Goal: Transaction & Acquisition: Purchase product/service

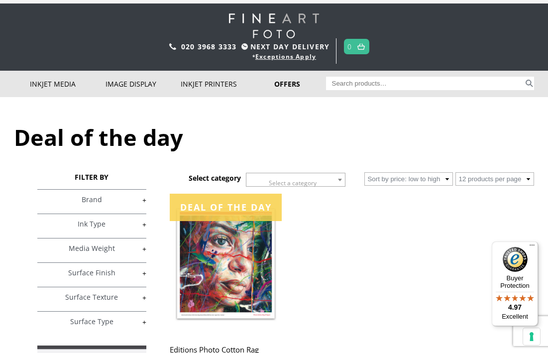
click at [127, 204] on link "+" at bounding box center [91, 199] width 109 height 9
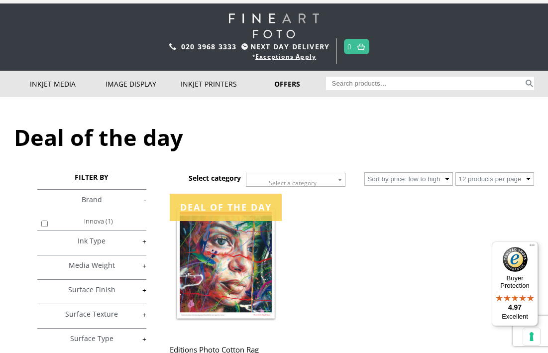
click at [48, 227] on input "Innova (1)" at bounding box center [44, 223] width 6 height 6
checkbox input "true"
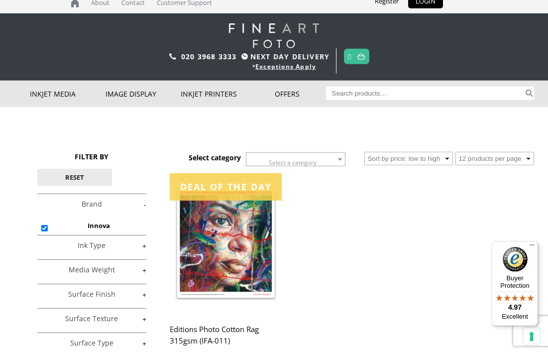
scroll to position [8, 0]
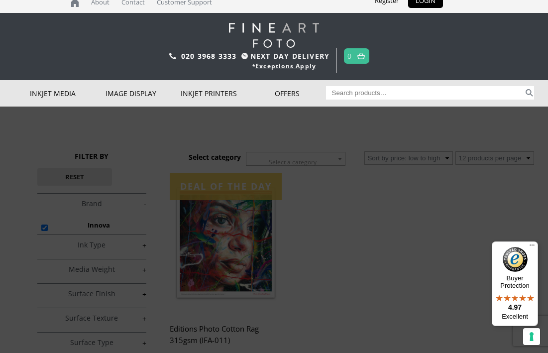
click at [0, 0] on link "Inkjet Fine Art Paper" at bounding box center [0, 0] width 0 height 0
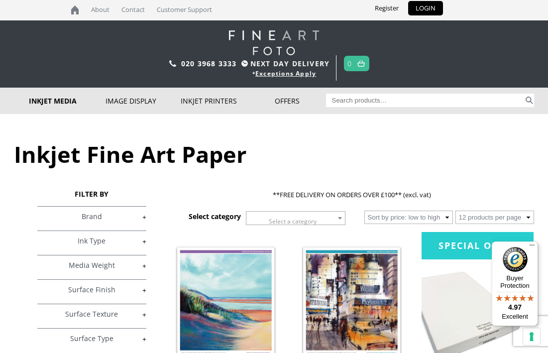
click at [120, 219] on link "+" at bounding box center [91, 216] width 109 height 9
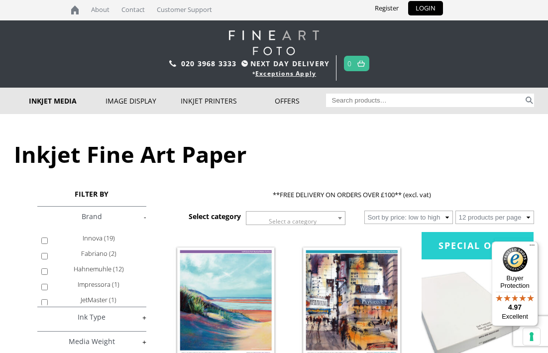
click at [48, 244] on input "Innova (19)" at bounding box center [44, 240] width 6 height 6
checkbox input "true"
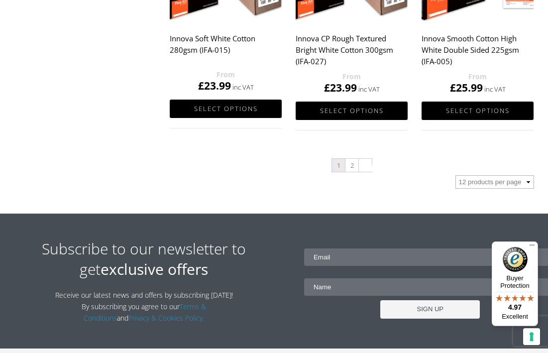
scroll to position [1091, 0]
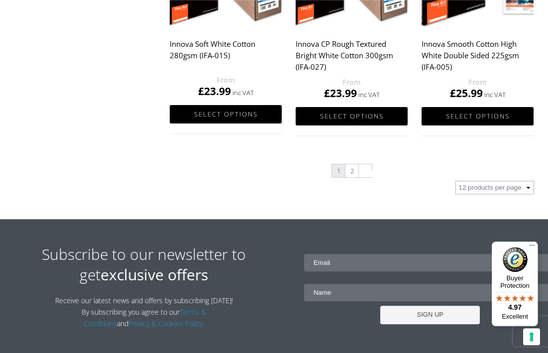
click at [353, 171] on link "2" at bounding box center [351, 170] width 13 height 13
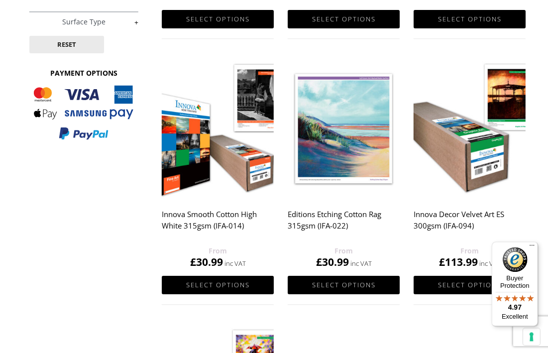
scroll to position [388, 8]
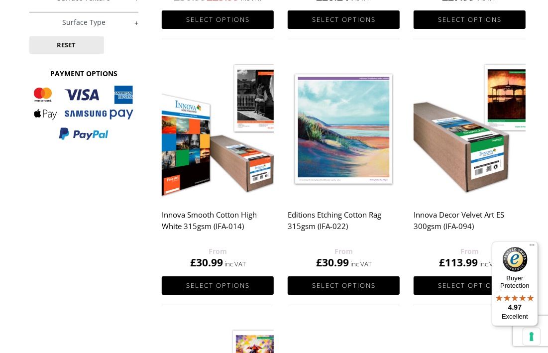
click at [342, 282] on link "Select options" at bounding box center [344, 285] width 112 height 18
click at [340, 285] on link "Select options" at bounding box center [344, 285] width 112 height 18
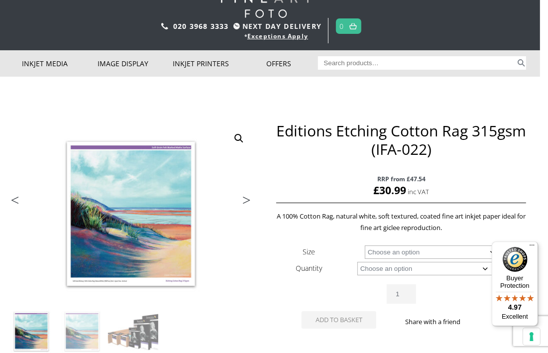
scroll to position [39, 8]
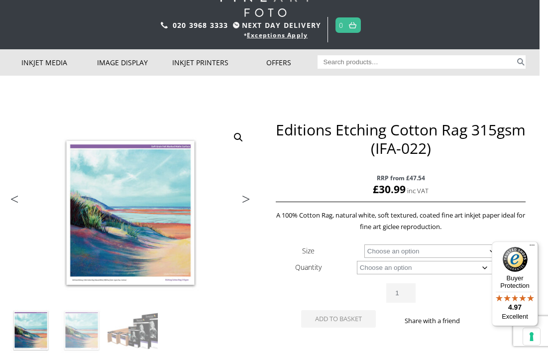
click at [490, 253] on select "Choose an option A4 Sheet A3 Sheet A3+ Sheet A2 Sheet 17" Wide Roll 24" Wide Ro…" at bounding box center [433, 250] width 138 height 13
select select "a2-sheet"
click at [458, 272] on select "Choose an option 25 Sheets" at bounding box center [426, 267] width 138 height 13
select select "25-sheets"
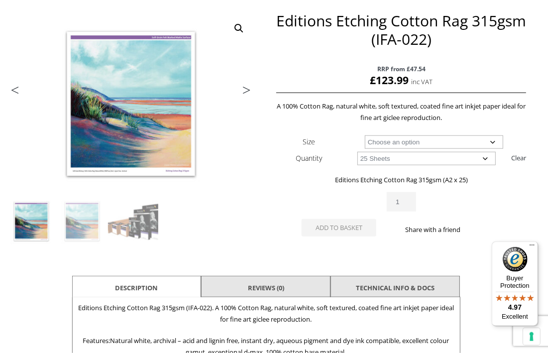
scroll to position [140, 8]
